Goal: Find contact information: Find contact information

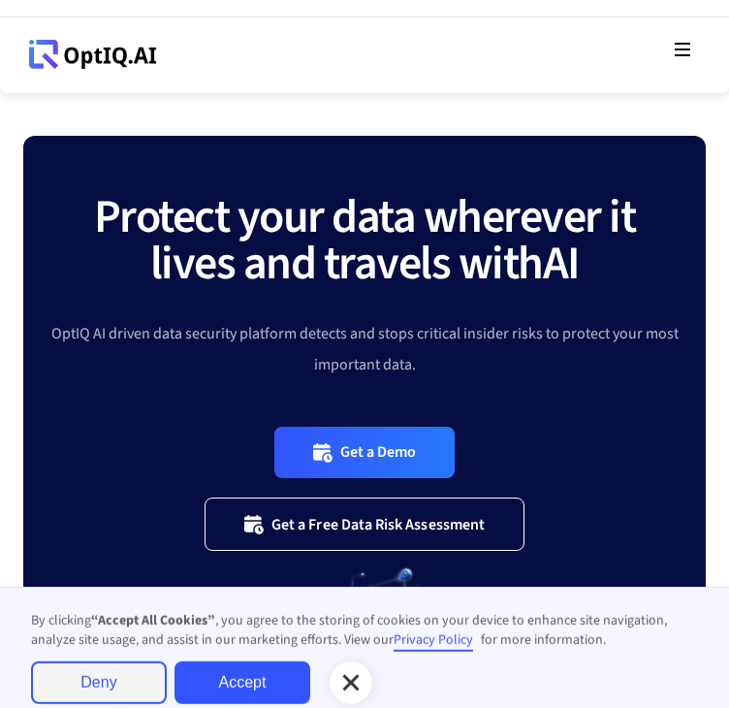
click at [686, 50] on icon at bounding box center [682, 49] width 23 height 23
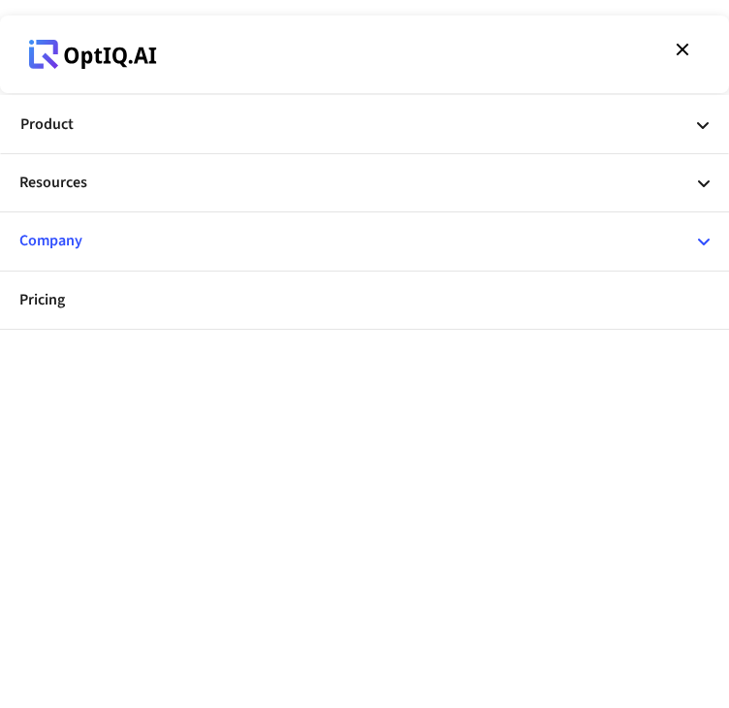
click at [239, 238] on div "Company" at bounding box center [364, 240] width 690 height 57
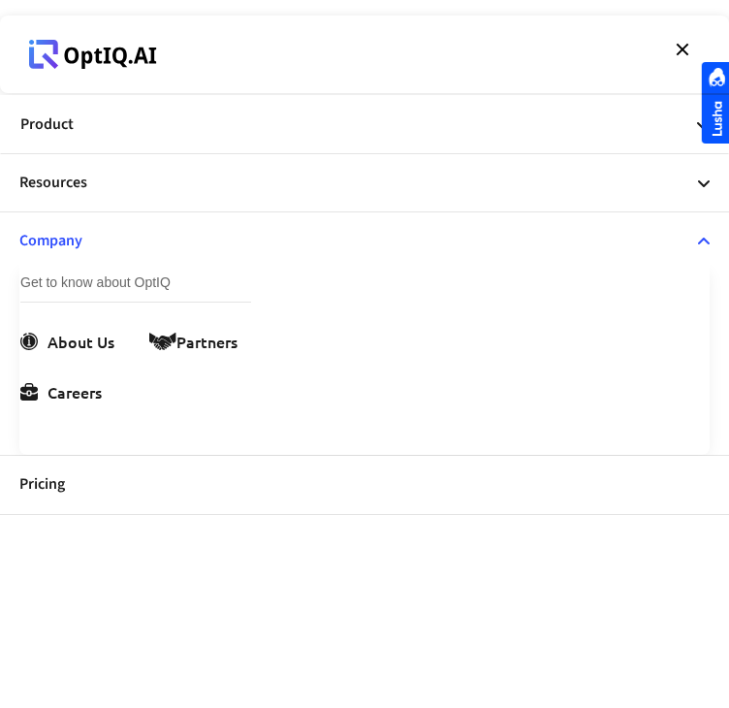
click at [679, 48] on icon at bounding box center [682, 49] width 23 height 23
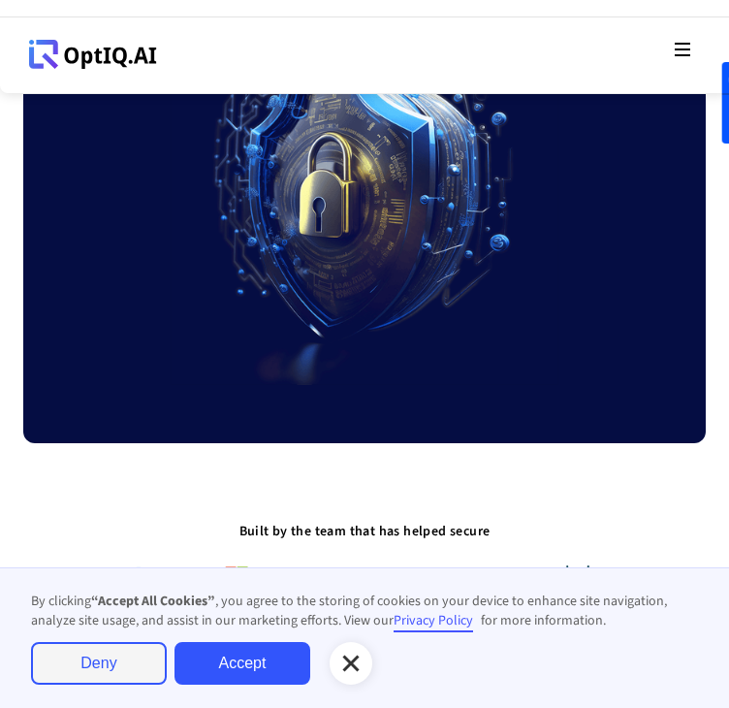
scroll to position [562, 0]
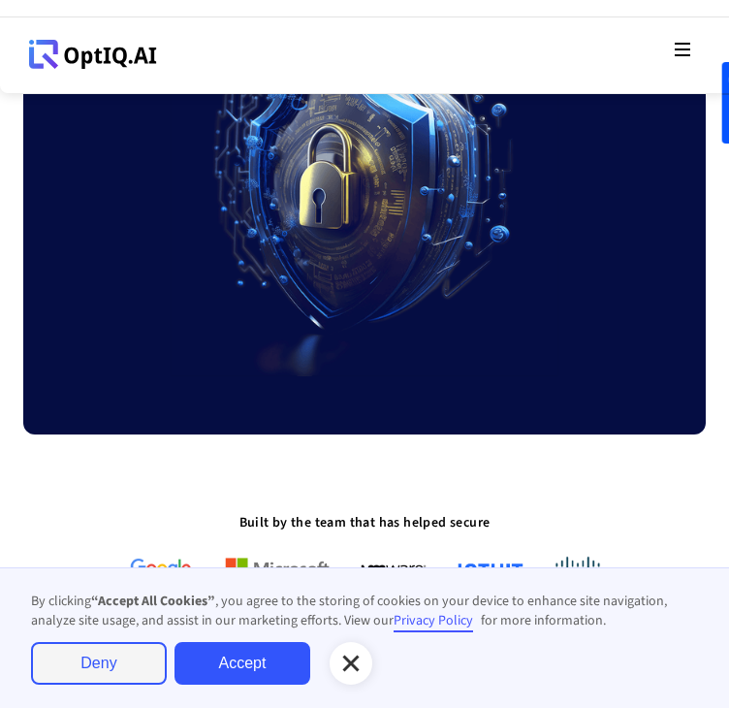
click at [310, 642] on link "Accept" at bounding box center [243, 663] width 136 height 43
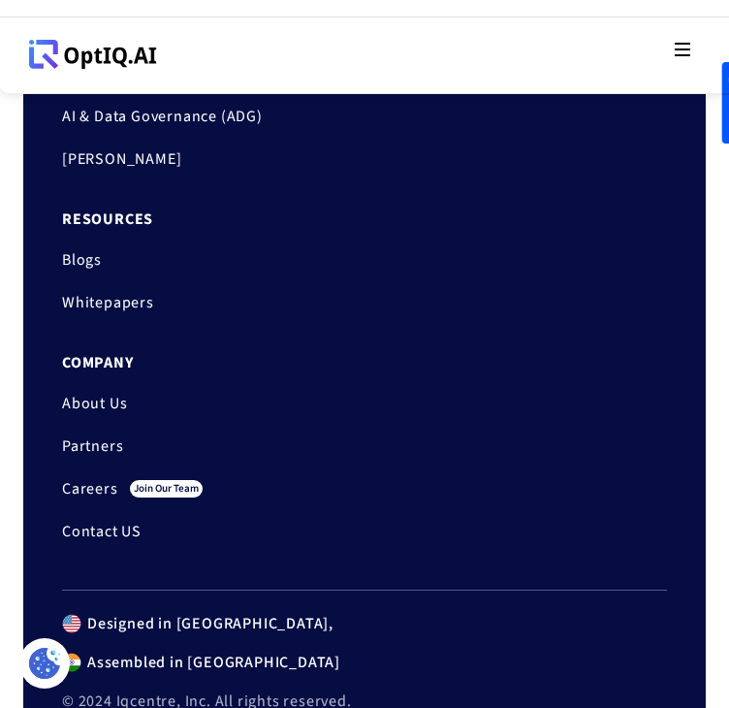
scroll to position [9915, 0]
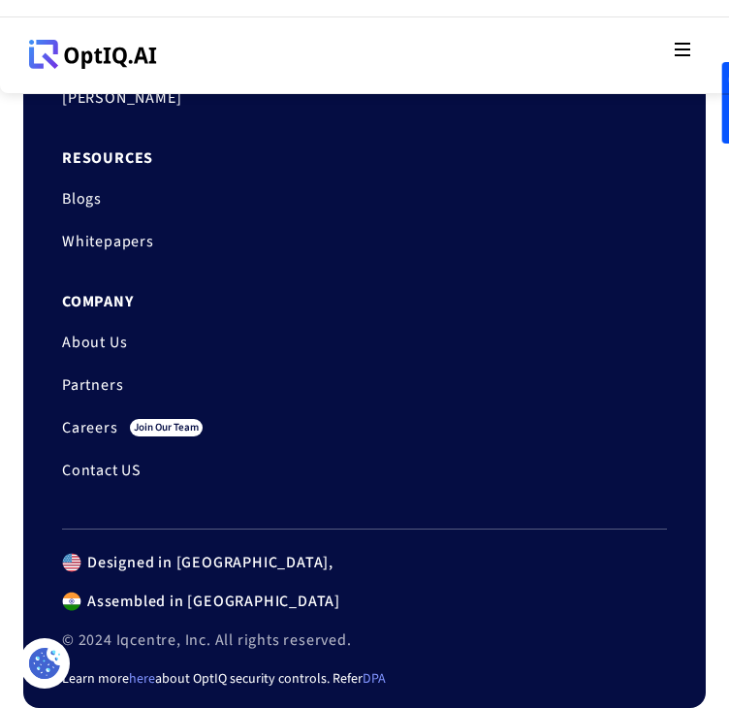
click at [203, 459] on link "Contact US" at bounding box center [132, 470] width 141 height 23
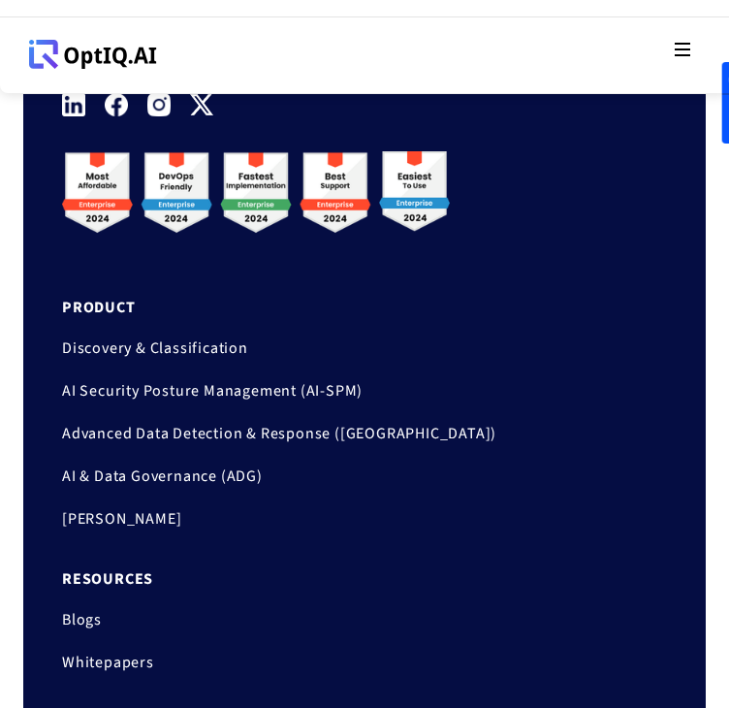
scroll to position [2025, 0]
